Goal: Task Accomplishment & Management: Manage account settings

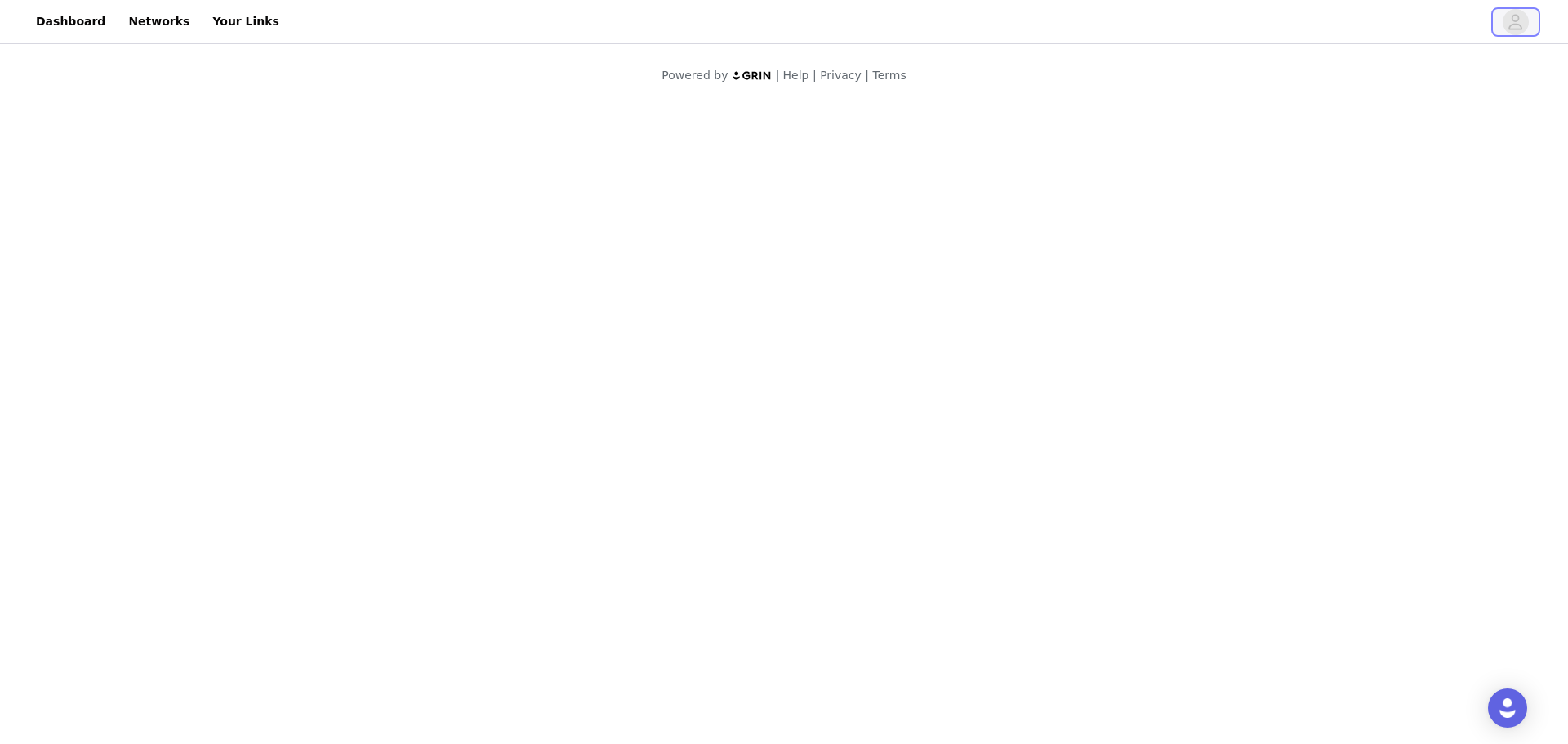
click at [1512, 24] on icon "avatar" at bounding box center [1515, 22] width 14 height 15
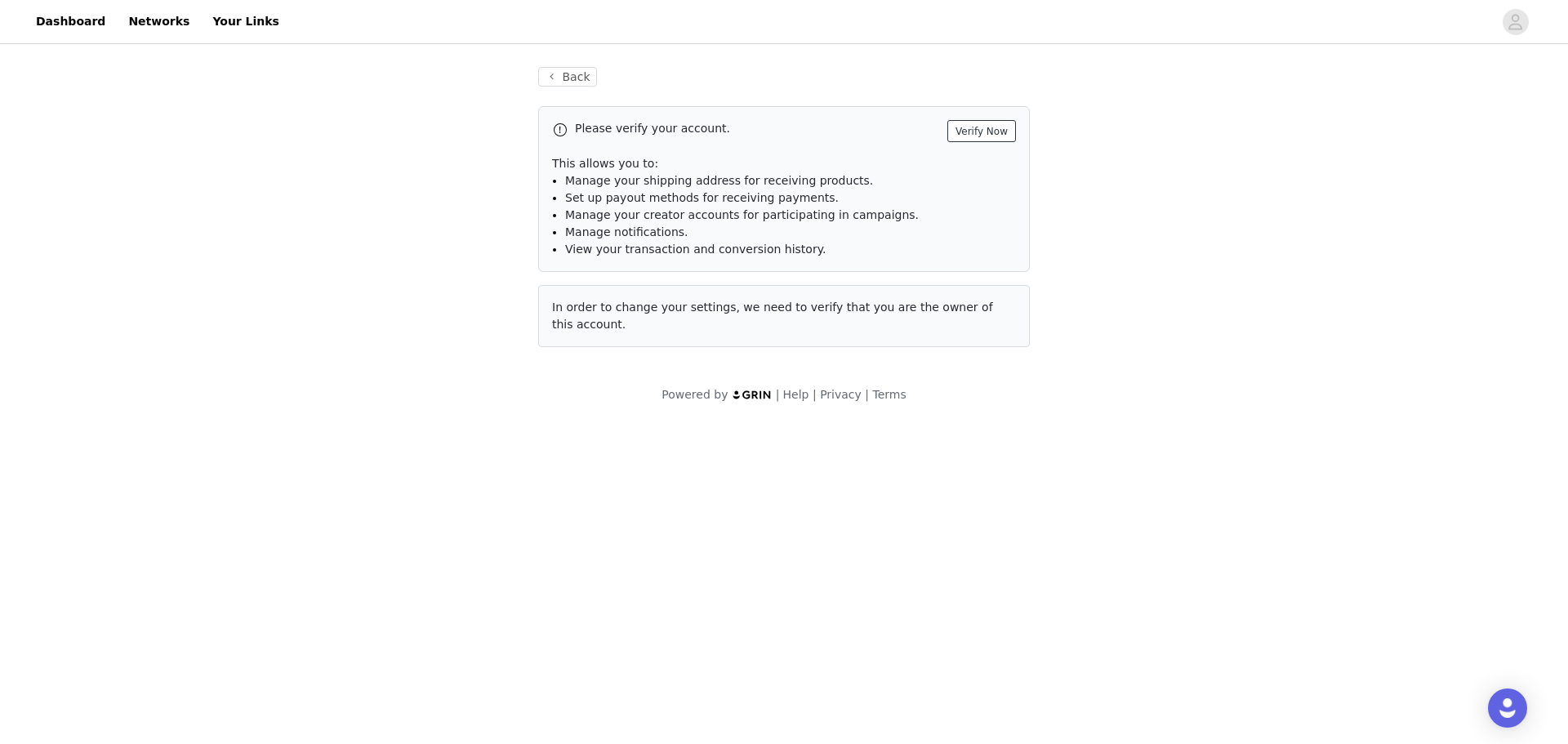
click at [996, 122] on button "Verify Now" at bounding box center [981, 131] width 69 height 22
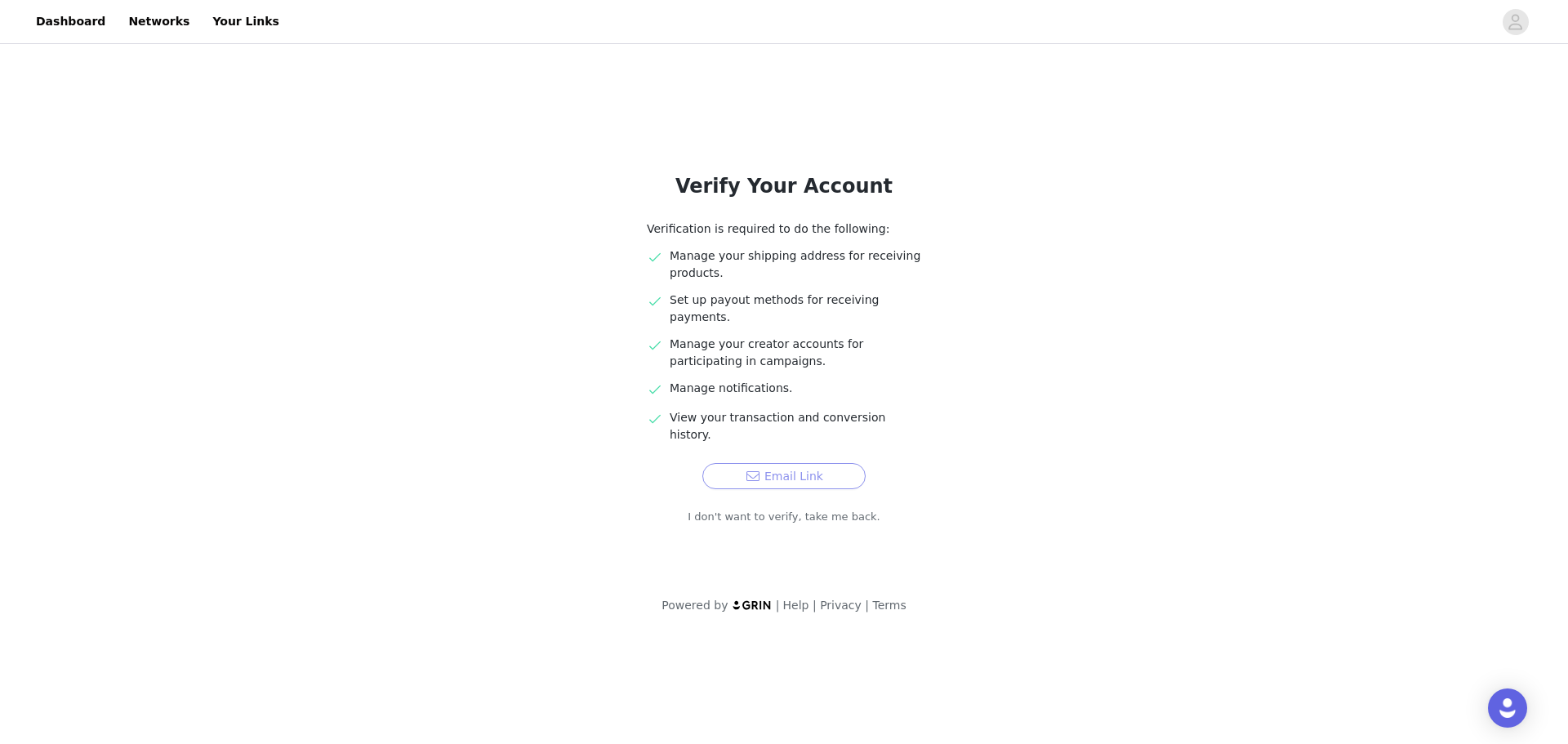
click at [783, 463] on button "Email Link" at bounding box center [784, 476] width 164 height 26
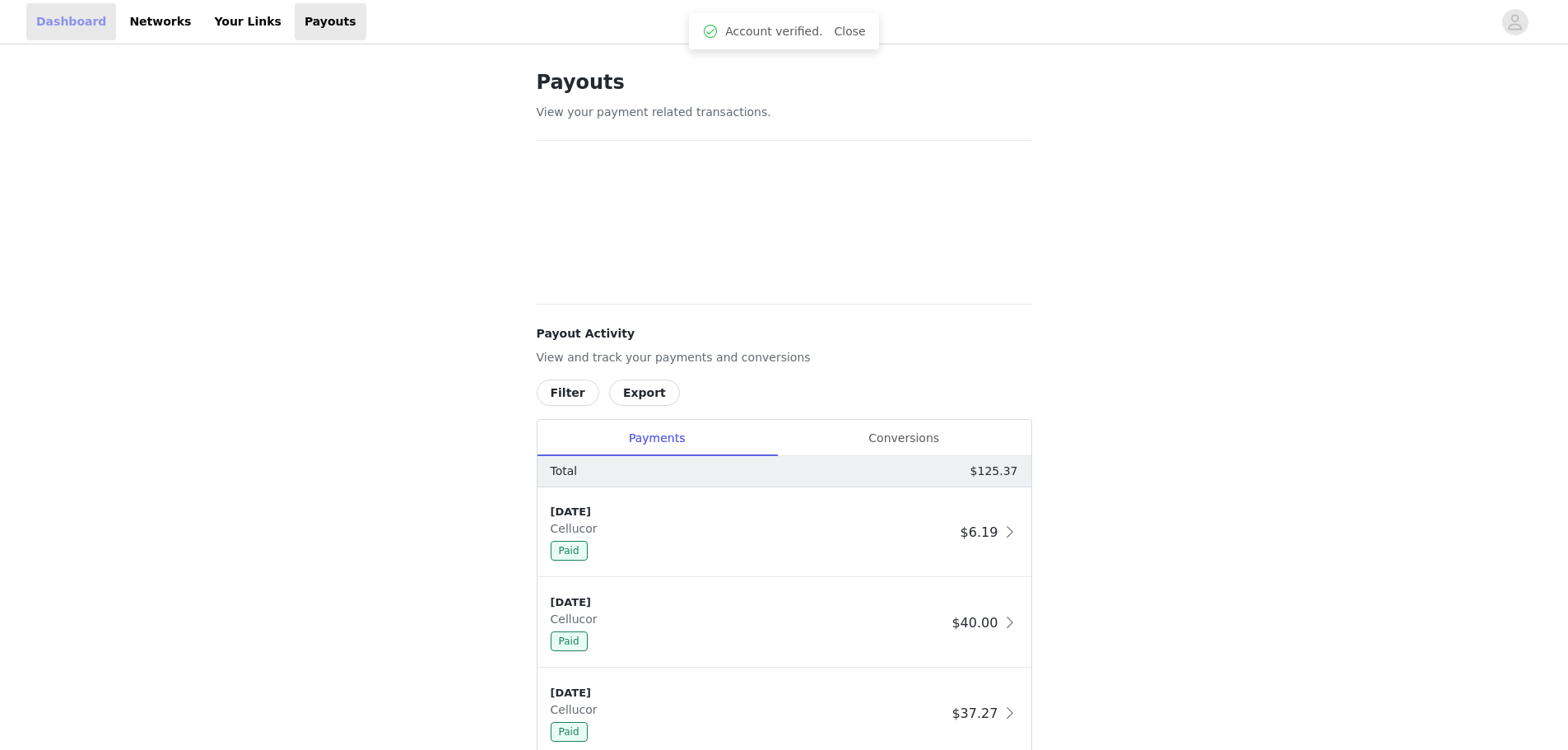
click at [84, 10] on link "Dashboard" at bounding box center [71, 21] width 90 height 37
